Goal: Use online tool/utility: Utilize a website feature to perform a specific function

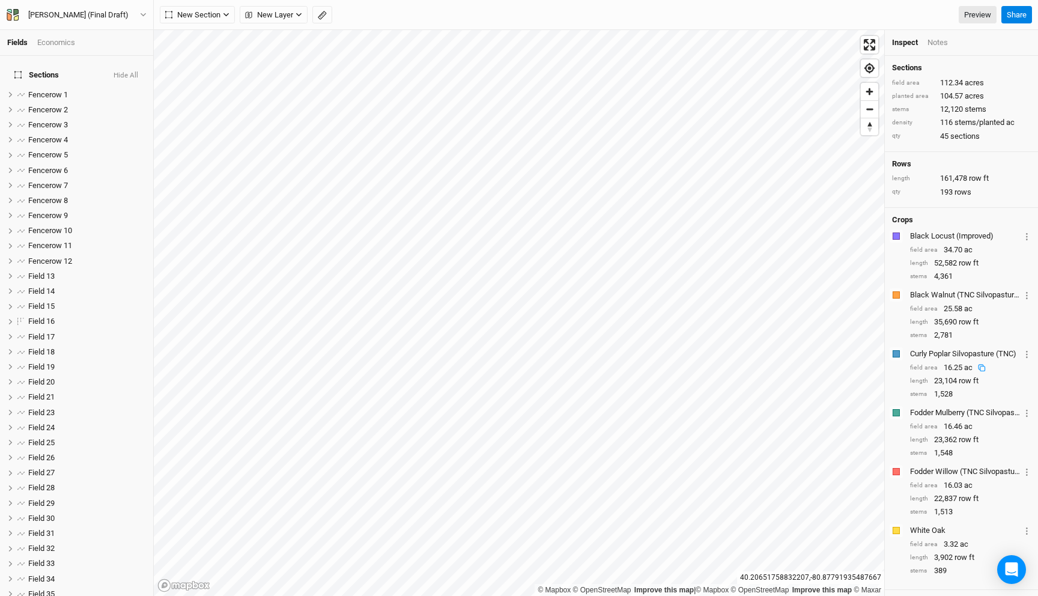
scroll to position [82, 0]
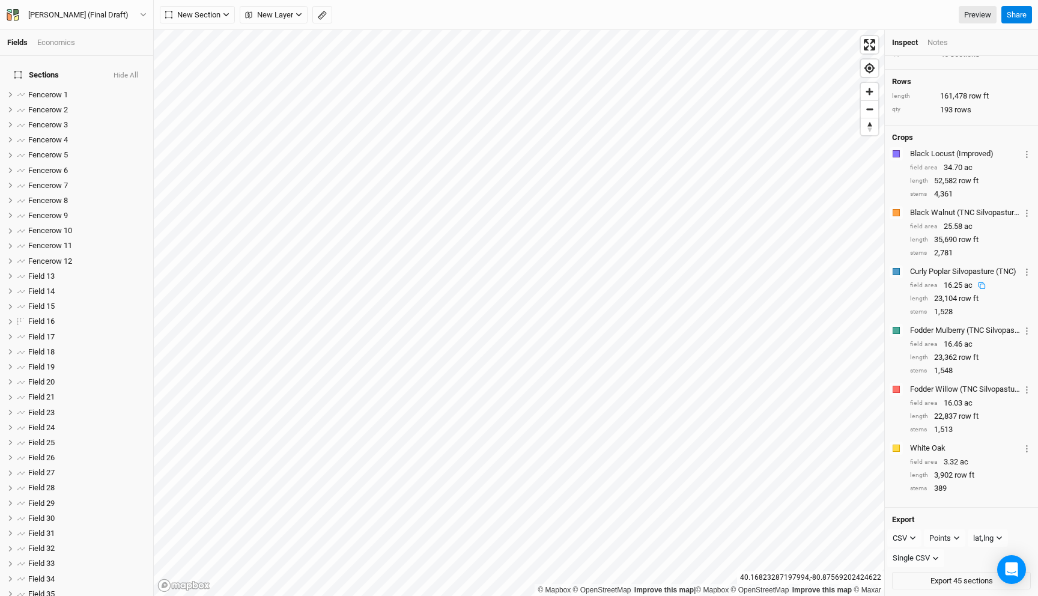
click at [1035, 448] on div "Crops Colors Brown Orange Yellow Green Blue Purple Pink Red Black Locust (Impro…" at bounding box center [961, 317] width 153 height 383
click at [1027, 448] on circle "button" at bounding box center [1027, 449] width 2 height 2
click at [971, 481] on div "Pattern 1" at bounding box center [986, 480] width 84 height 10
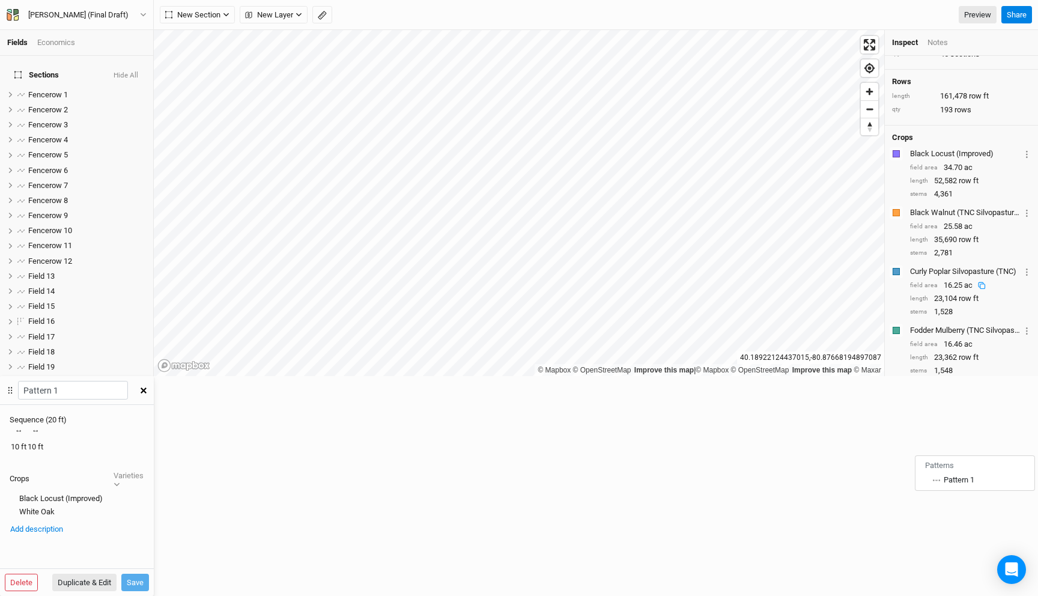
click at [154, 380] on button "button" at bounding box center [143, 391] width 21 height 22
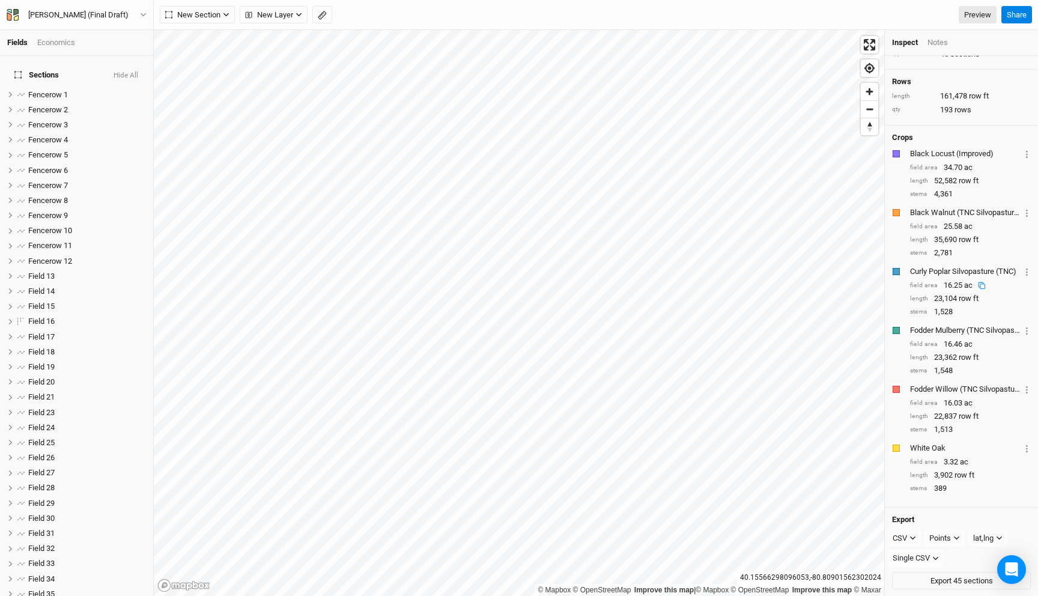
scroll to position [0, 0]
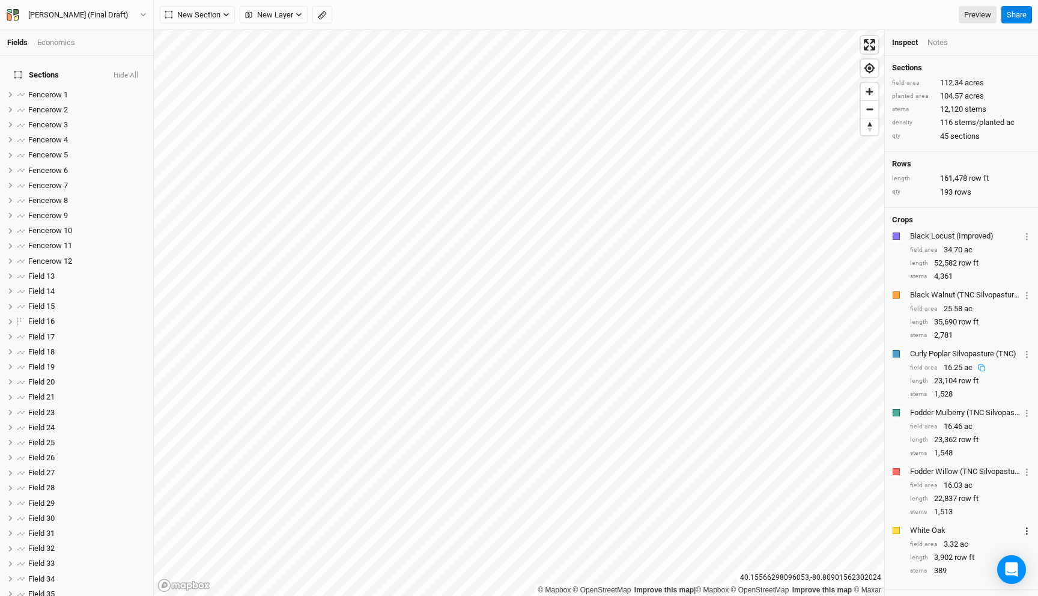
click at [1024, 530] on button "Layer 1" at bounding box center [1027, 530] width 8 height 14
click at [944, 568] on li "Pattern 1" at bounding box center [975, 562] width 119 height 15
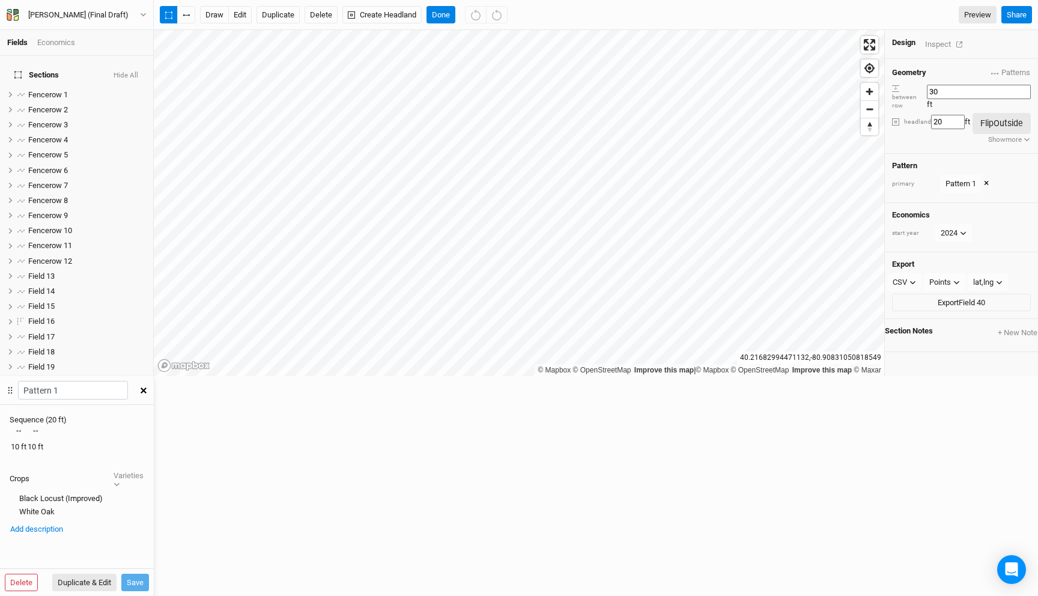
scroll to position [336, 0]
click at [956, 178] on div "Pattern 1" at bounding box center [961, 184] width 31 height 12
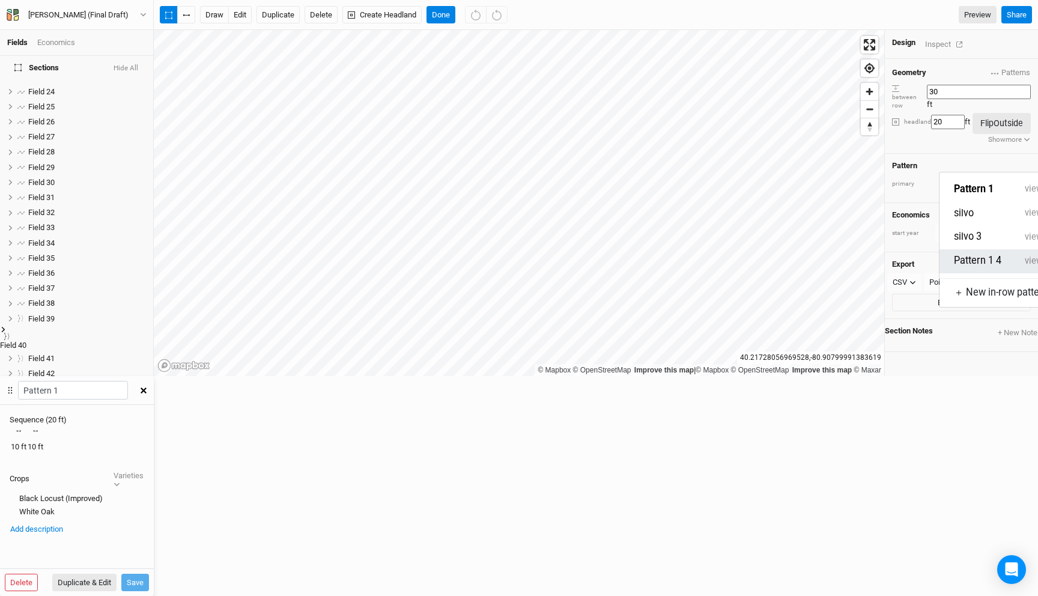
click at [962, 254] on button "Pattern 1 4" at bounding box center [986, 261] width 65 height 14
click at [451, 17] on button "Done" at bounding box center [441, 15] width 29 height 18
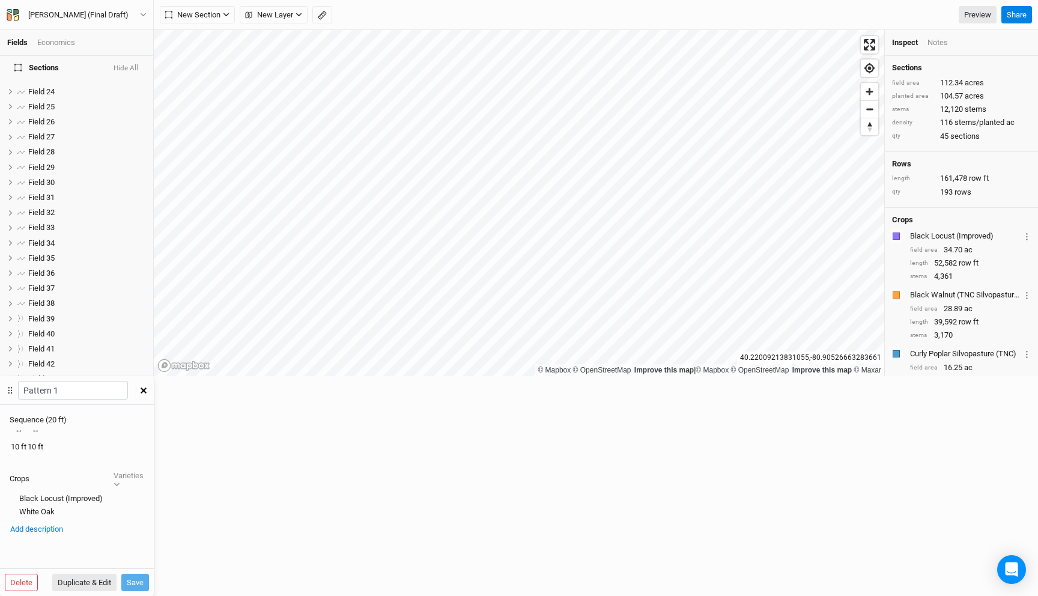
click at [154, 380] on button "button" at bounding box center [143, 391] width 21 height 22
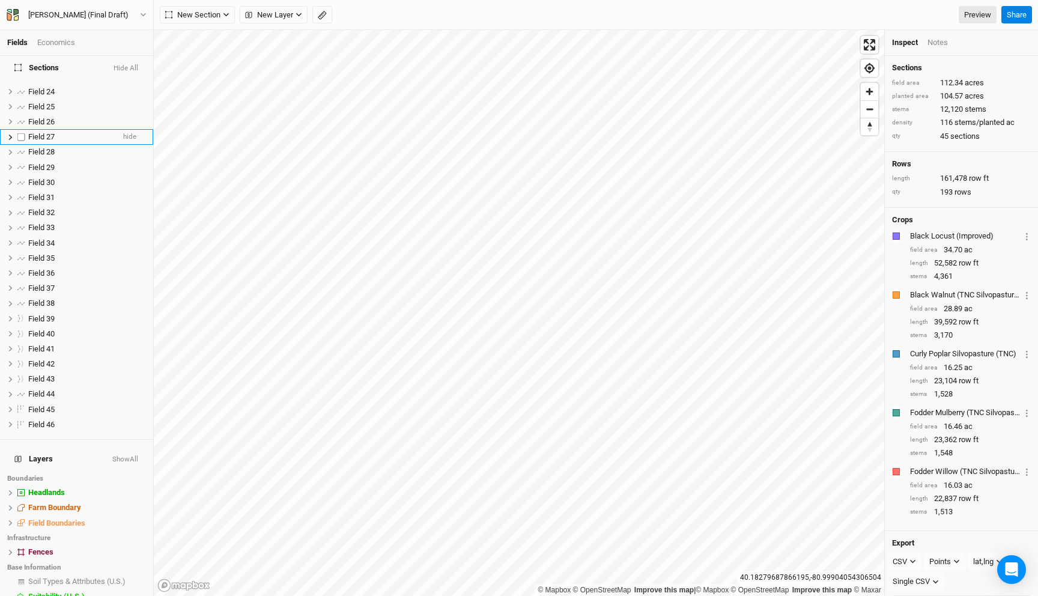
scroll to position [0, 0]
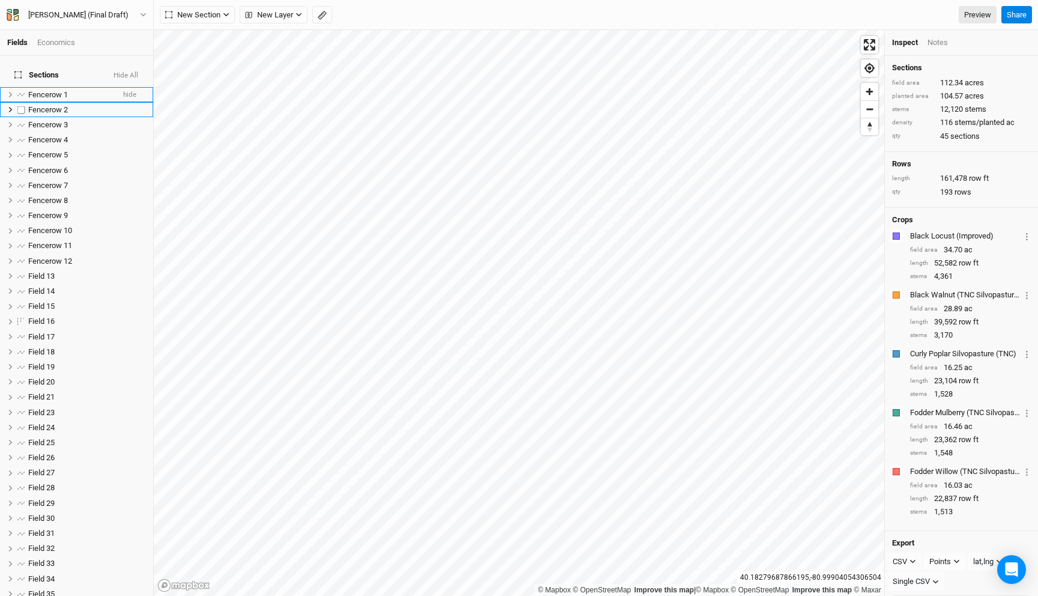
click at [68, 90] on div "Fencerow 1" at bounding box center [70, 95] width 85 height 10
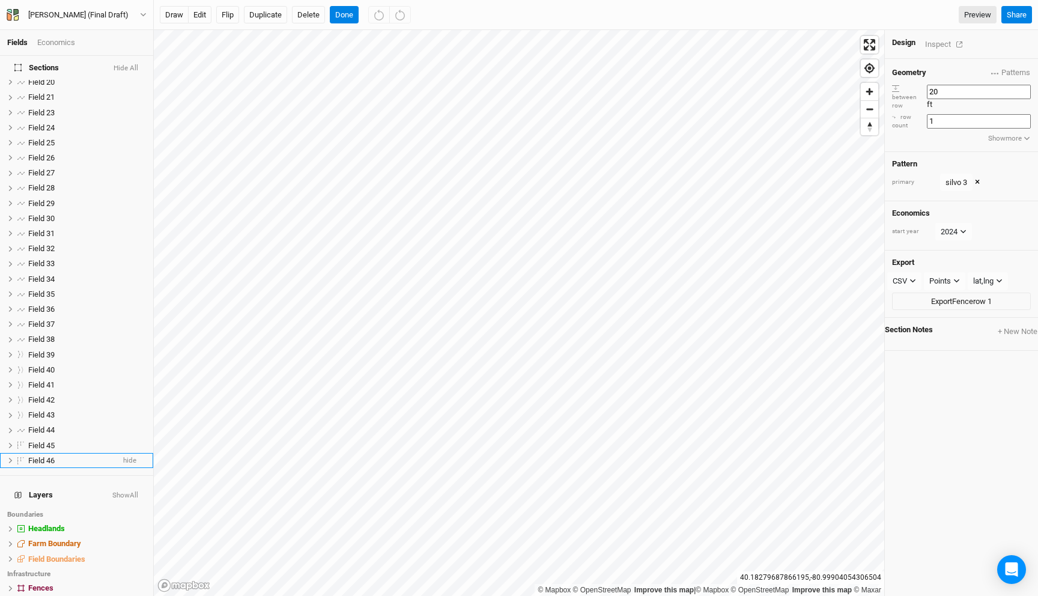
click at [59, 456] on div "Field 46" at bounding box center [70, 461] width 85 height 10
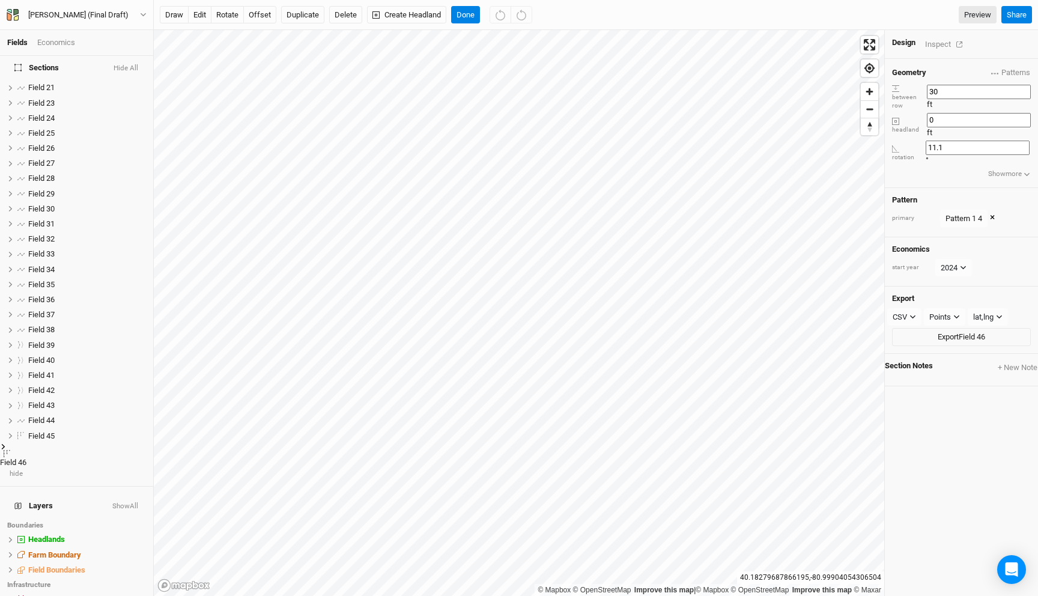
scroll to position [381, 0]
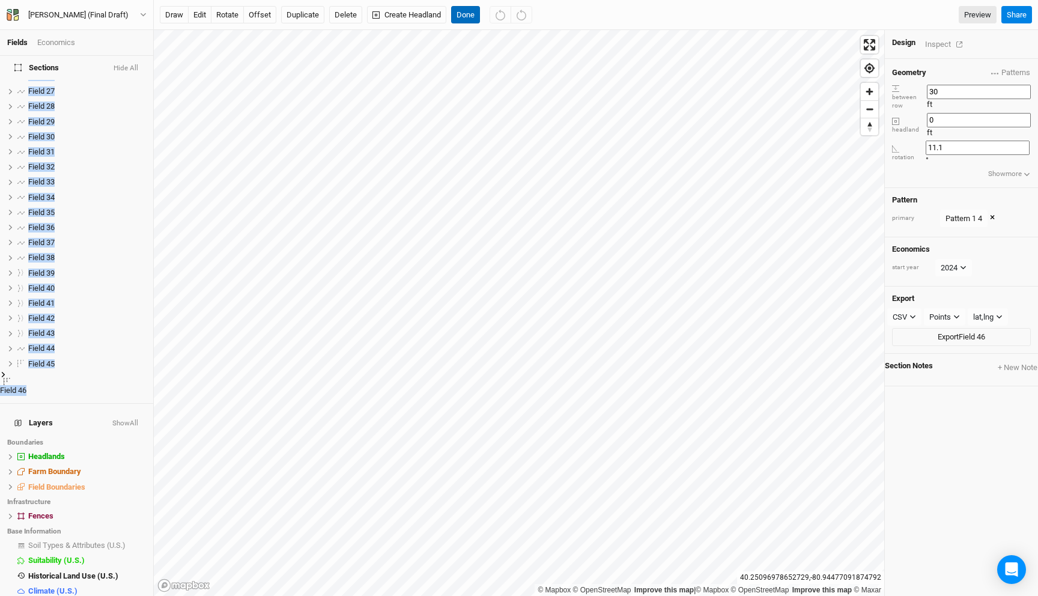
click at [469, 9] on button "Done" at bounding box center [465, 15] width 29 height 18
